Goal: Information Seeking & Learning: Learn about a topic

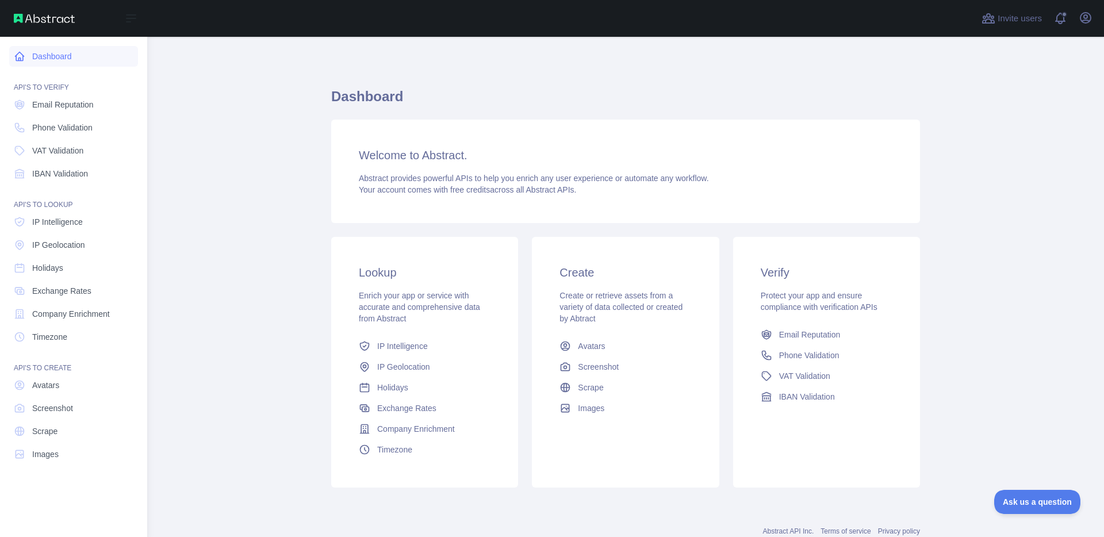
click at [21, 52] on icon at bounding box center [20, 57] width 12 height 12
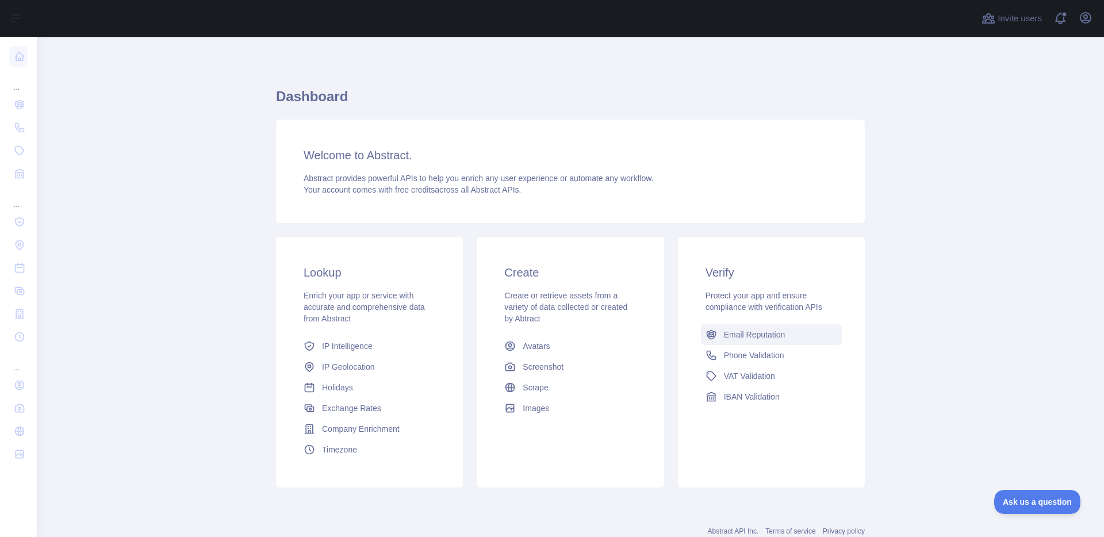
click at [768, 334] on span "Email Reputation" at bounding box center [755, 335] width 62 height 12
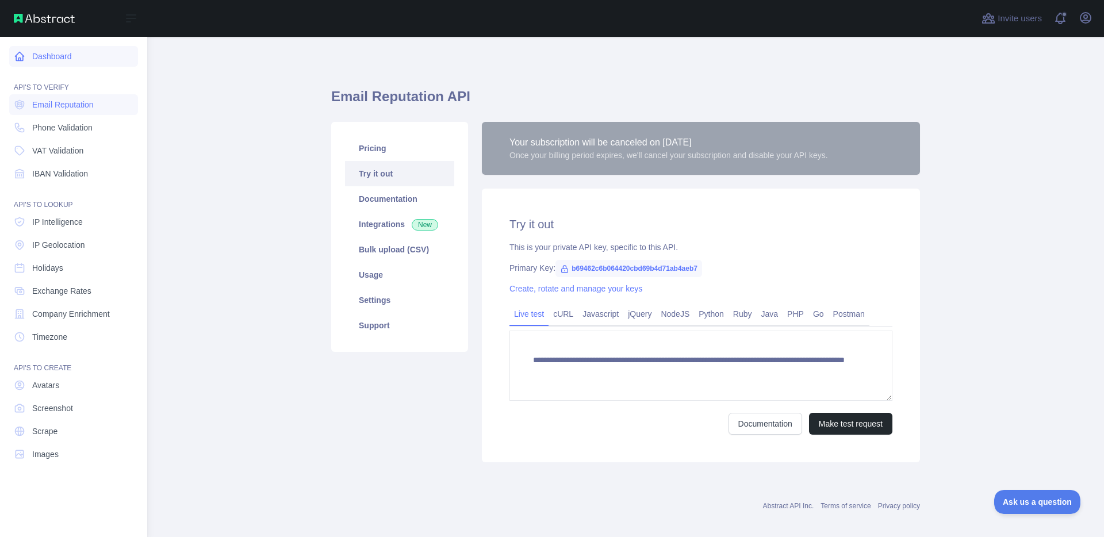
click at [59, 50] on link "Dashboard" at bounding box center [73, 56] width 129 height 21
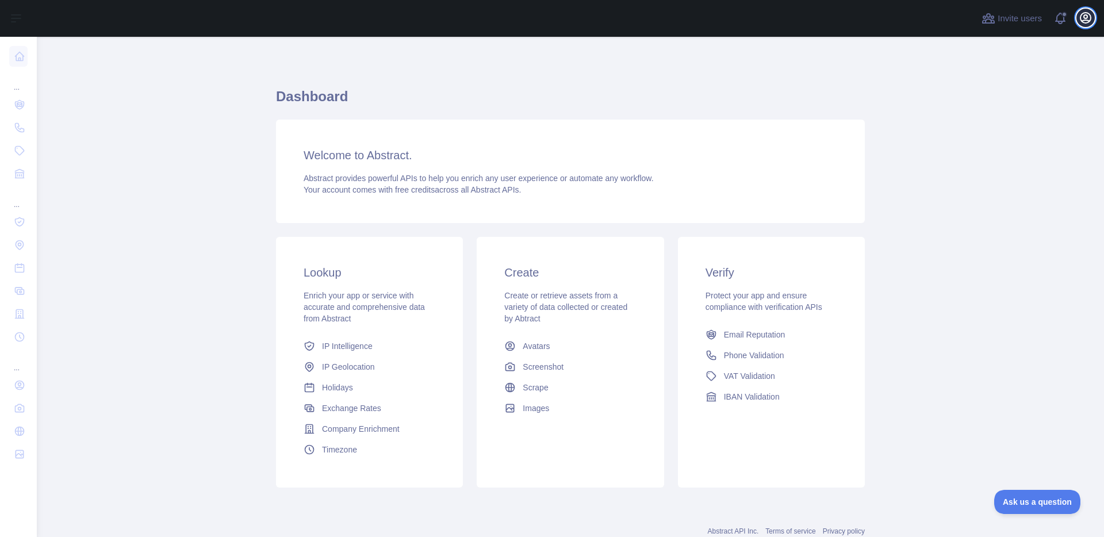
click at [1091, 20] on icon "button" at bounding box center [1086, 18] width 10 height 10
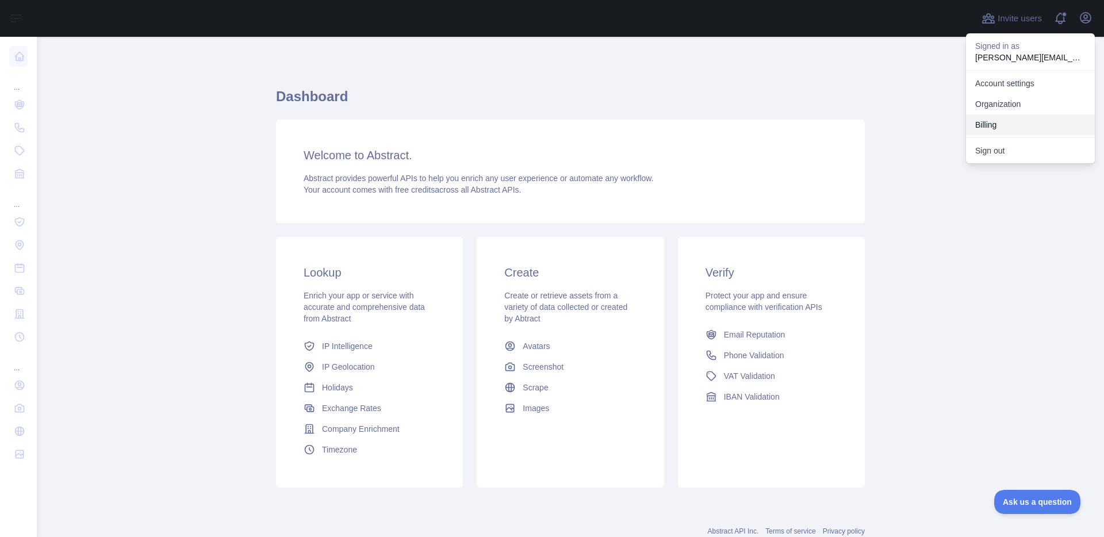
click at [998, 123] on button "Billing" at bounding box center [1030, 124] width 129 height 21
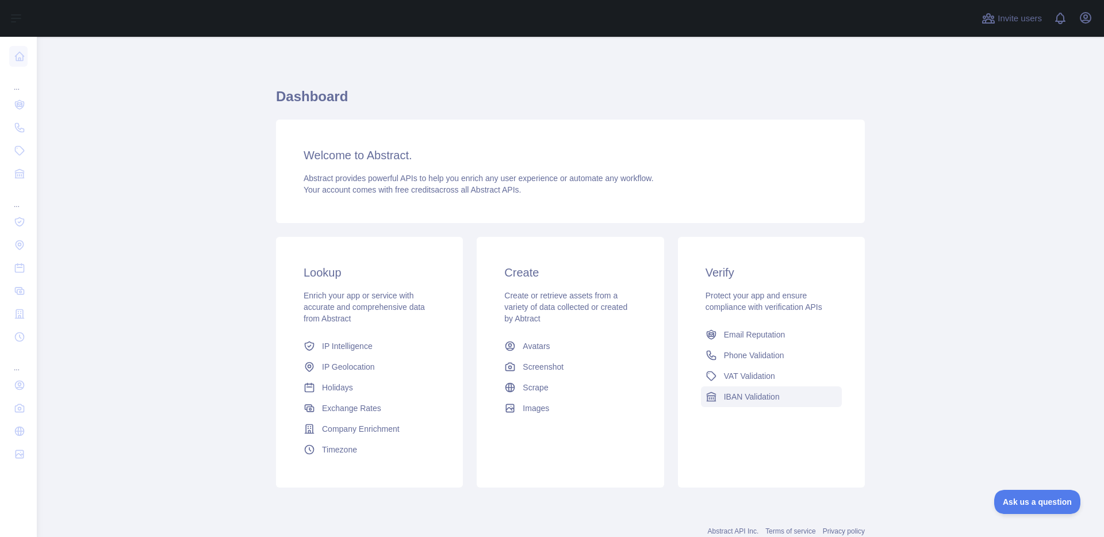
scroll to position [36, 0]
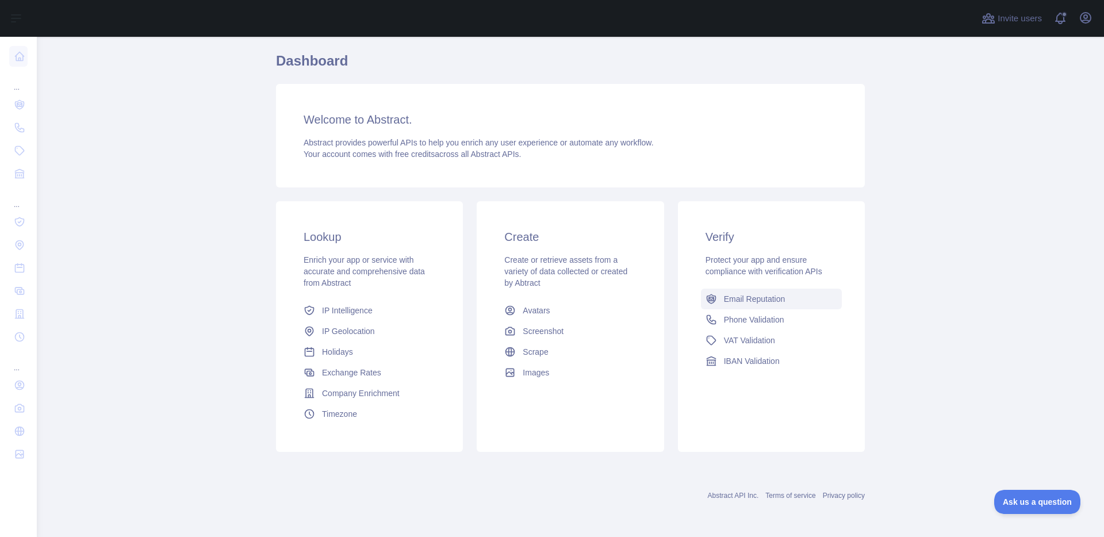
click at [785, 296] on link "Email Reputation" at bounding box center [771, 299] width 141 height 21
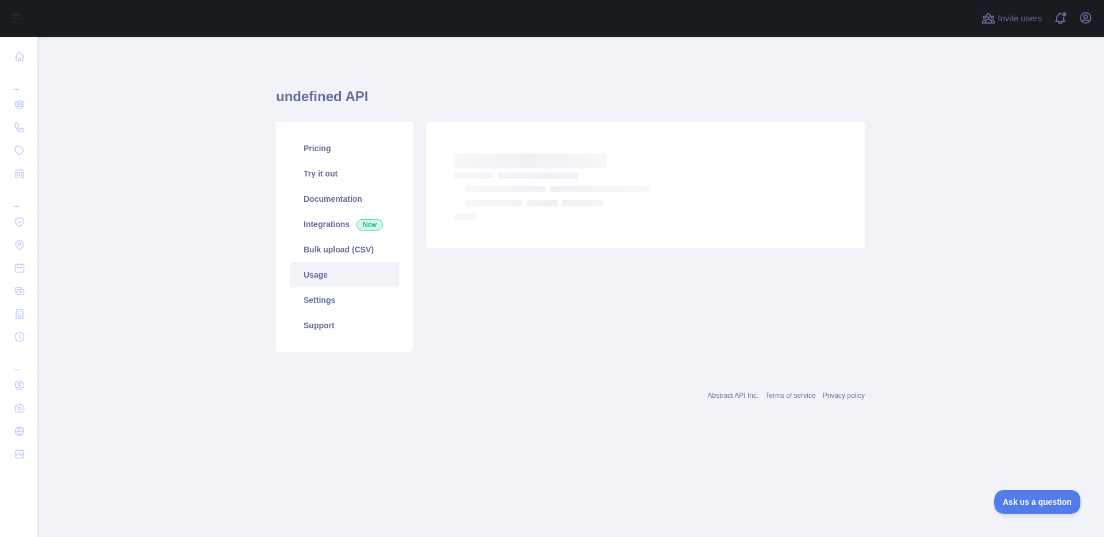
click at [327, 272] on link "Usage" at bounding box center [344, 274] width 109 height 25
drag, startPoint x: 1018, startPoint y: 239, endPoint x: 1056, endPoint y: 160, distance: 86.7
click at [1018, 239] on main "undefined API Pricing Try it out Documentation Integrations New Bulk upload (CS…" at bounding box center [571, 287] width 1068 height 500
click at [320, 151] on link "Pricing" at bounding box center [344, 148] width 109 height 25
click at [327, 277] on link "Usage" at bounding box center [344, 274] width 109 height 25
